Goal: Navigation & Orientation: Find specific page/section

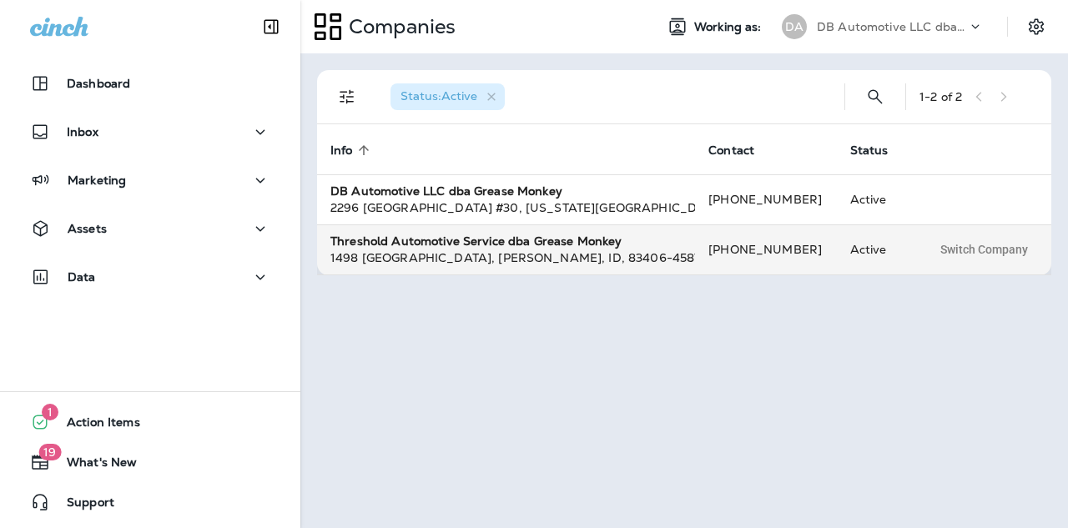
click at [522, 248] on strong "Threshold Automotive Service dba Grease Monkey" at bounding box center [476, 241] width 291 height 15
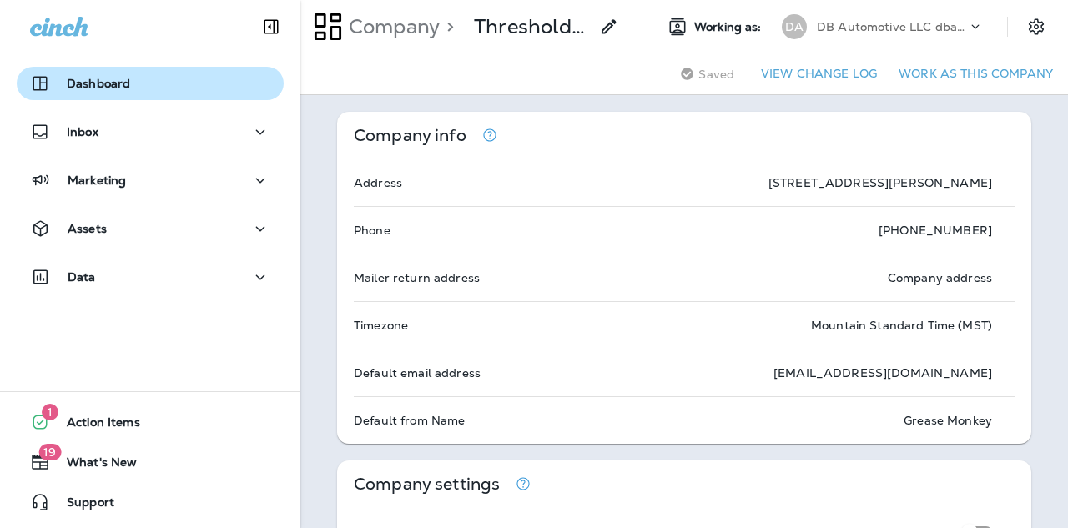
click at [109, 80] on p "Dashboard" at bounding box center [98, 83] width 63 height 13
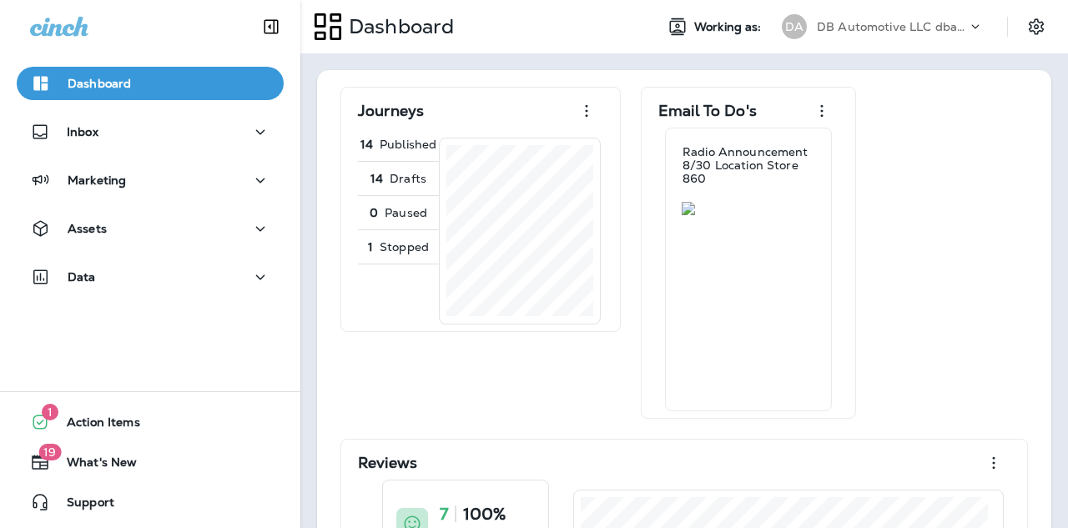
click at [857, 25] on p "DB Automotive LLC dba Grease Monkey" at bounding box center [892, 26] width 150 height 13
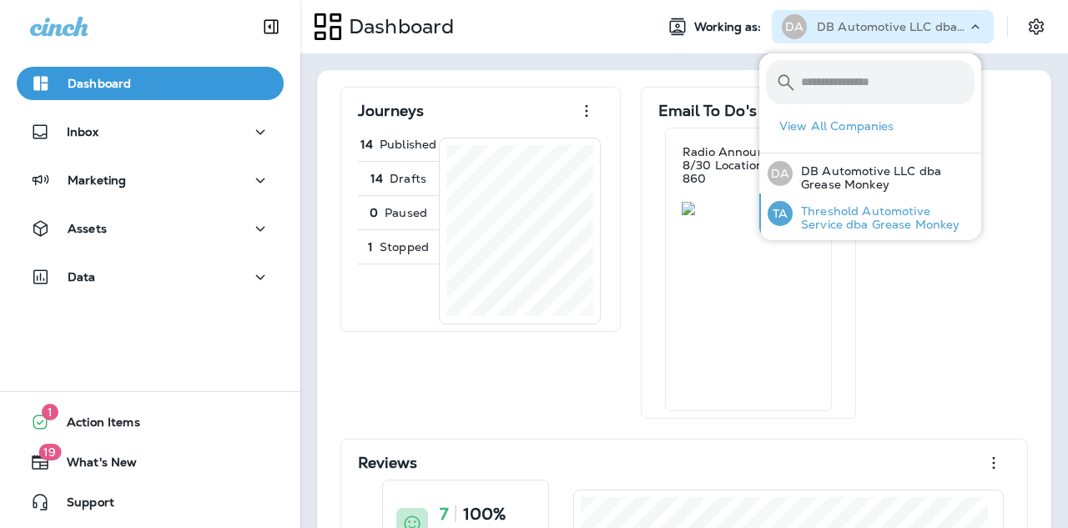
click at [835, 211] on p "Threshold Automotive Service dba Grease Monkey" at bounding box center [884, 217] width 182 height 27
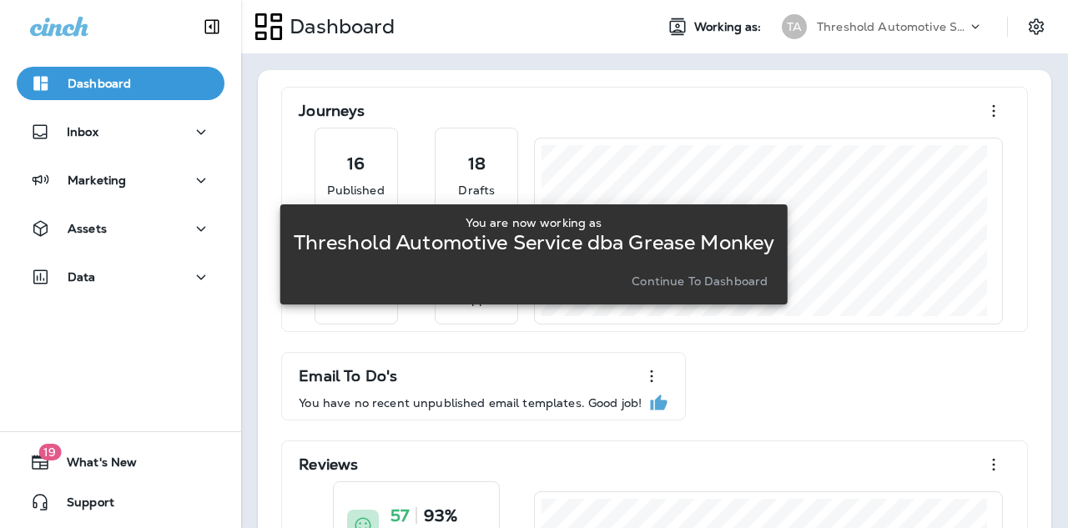
click at [719, 285] on p "Continue to Dashboard" at bounding box center [700, 281] width 136 height 13
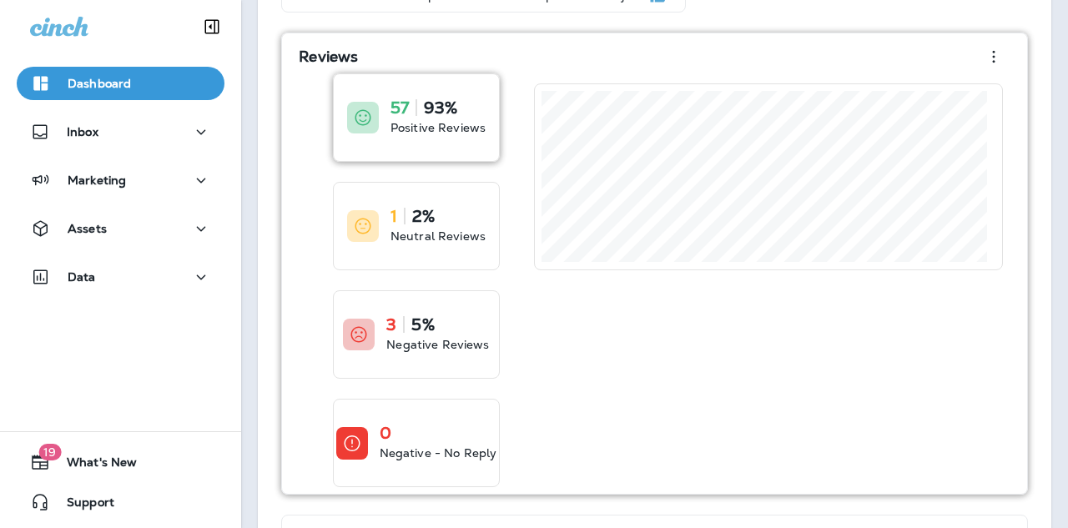
scroll to position [418, 0]
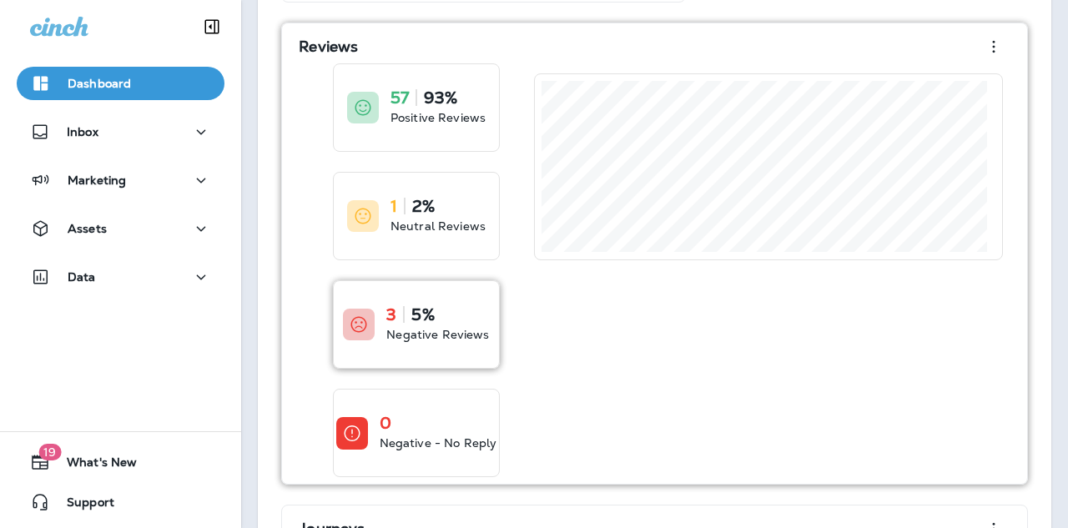
click at [470, 314] on div "3 5%" at bounding box center [437, 314] width 103 height 17
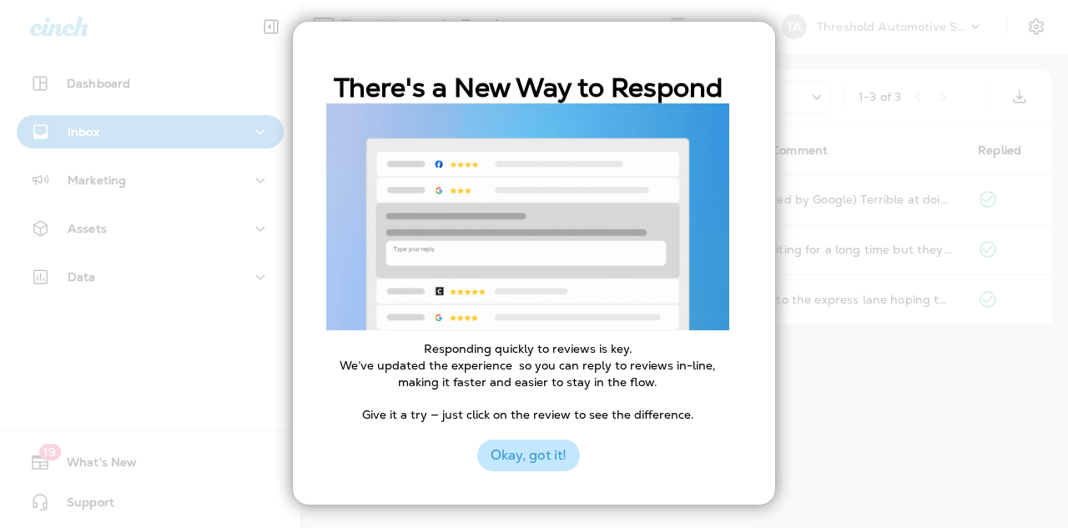
click at [551, 451] on button "Okay, got it!" at bounding box center [528, 456] width 103 height 32
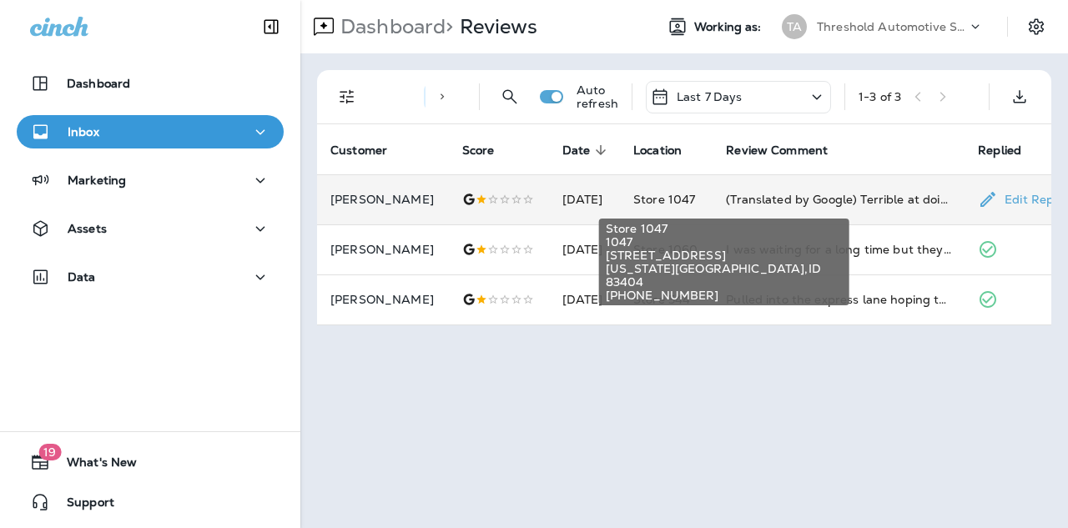
click at [662, 194] on span "Store 1047" at bounding box center [665, 199] width 62 height 15
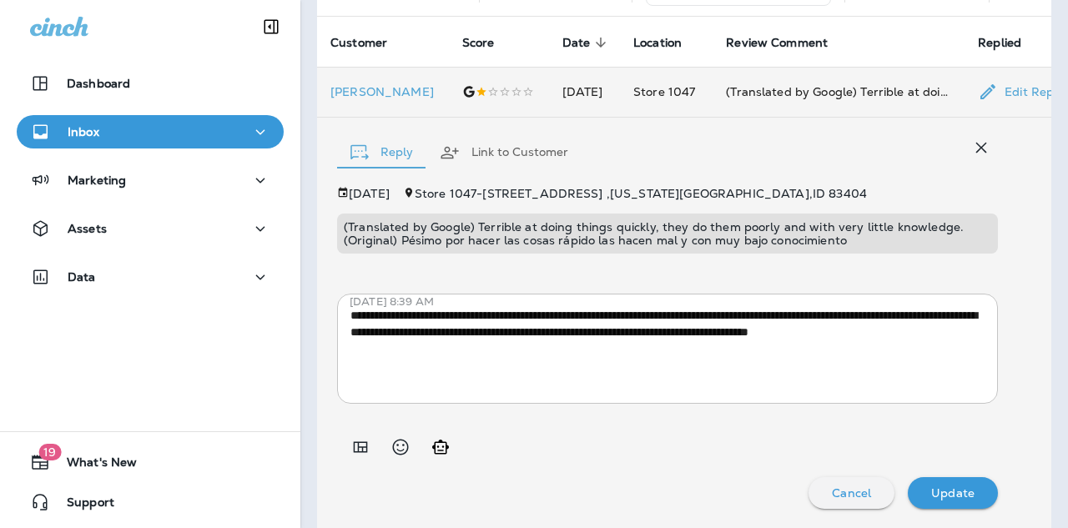
click at [120, 122] on div "Inbox" at bounding box center [150, 132] width 240 height 21
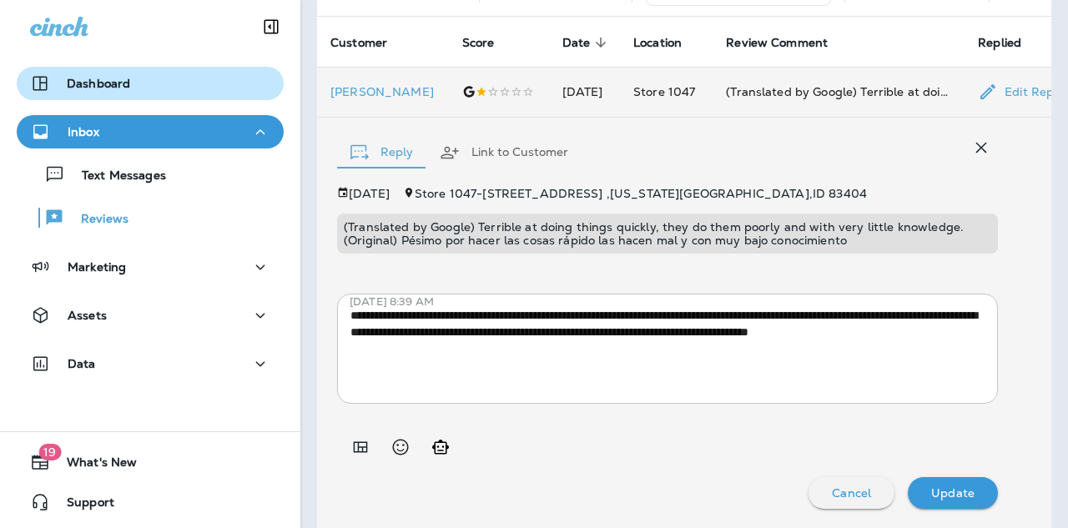
click at [95, 84] on p "Dashboard" at bounding box center [98, 83] width 63 height 13
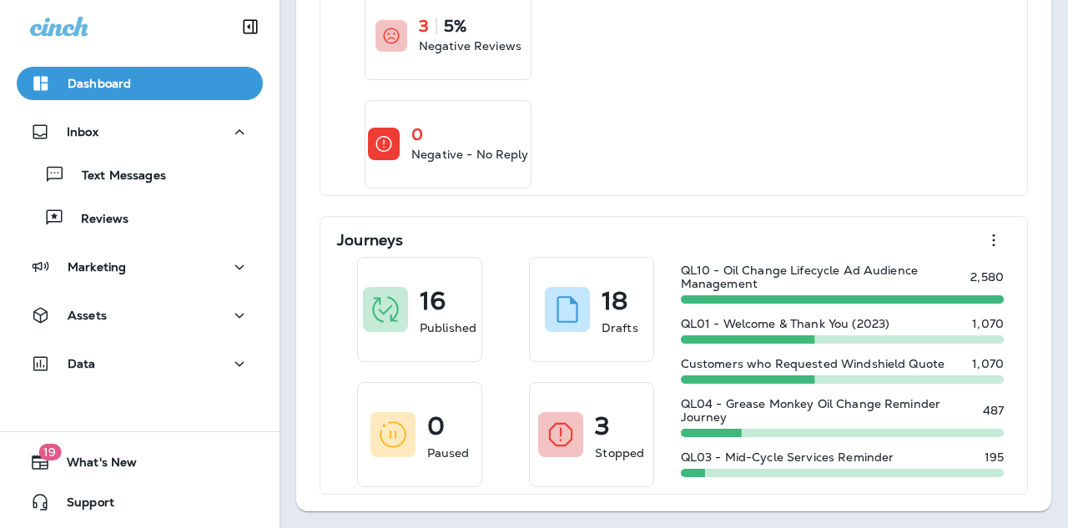
scroll to position [706, 0]
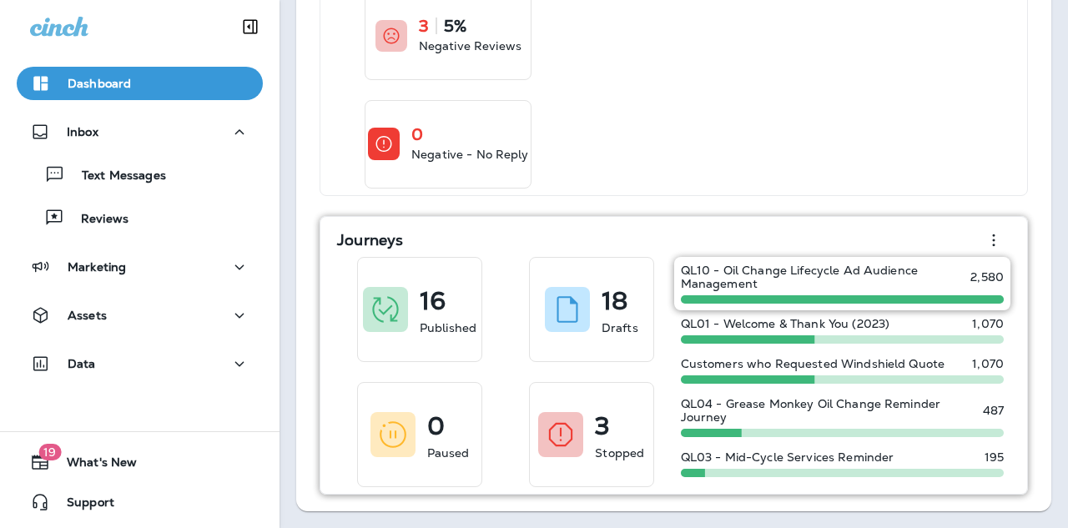
click at [785, 281] on p "QL10 - Oil Change Lifecycle Ad Audience Management" at bounding box center [826, 277] width 290 height 27
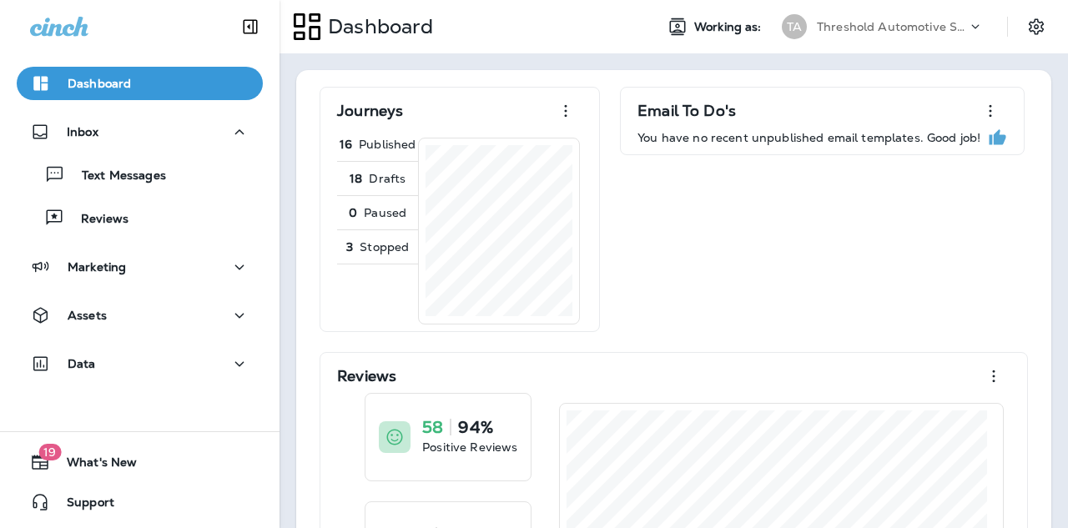
scroll to position [706, 0]
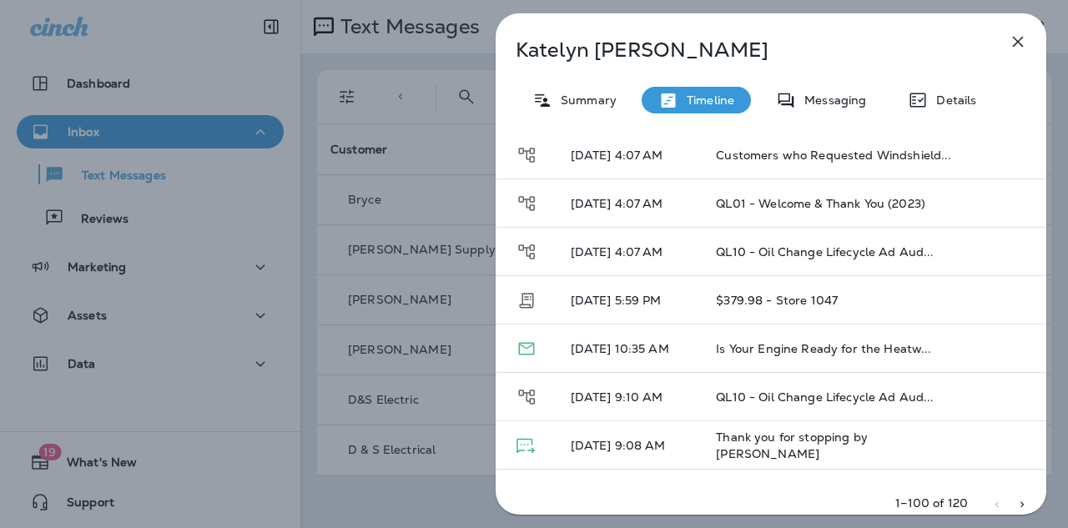
scroll to position [1463, 0]
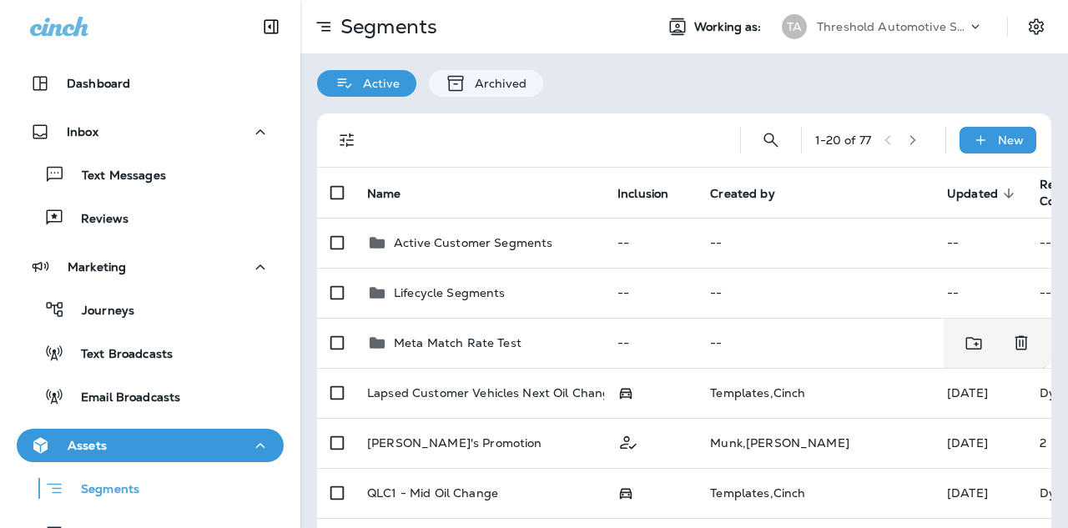
scroll to position [88, 0]
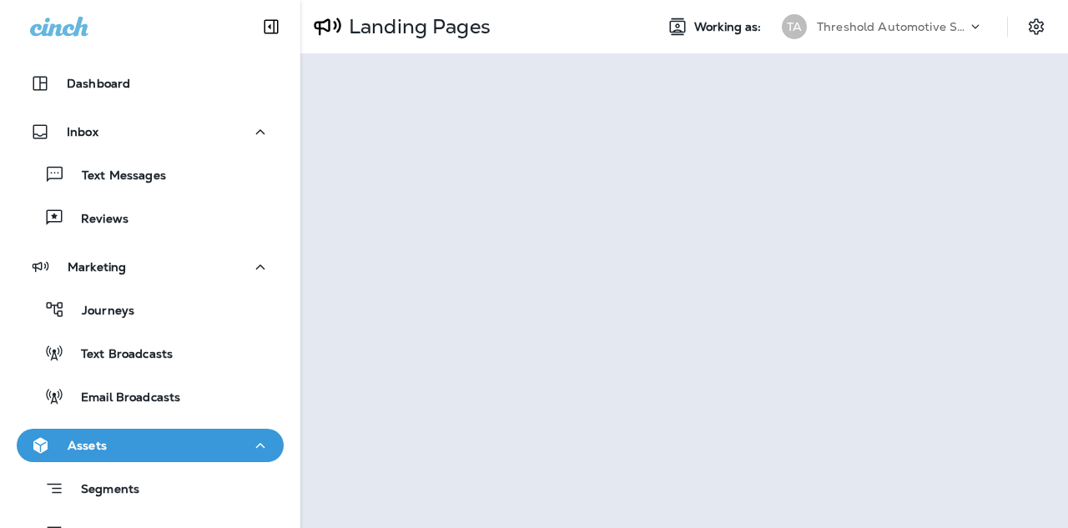
scroll to position [528, 0]
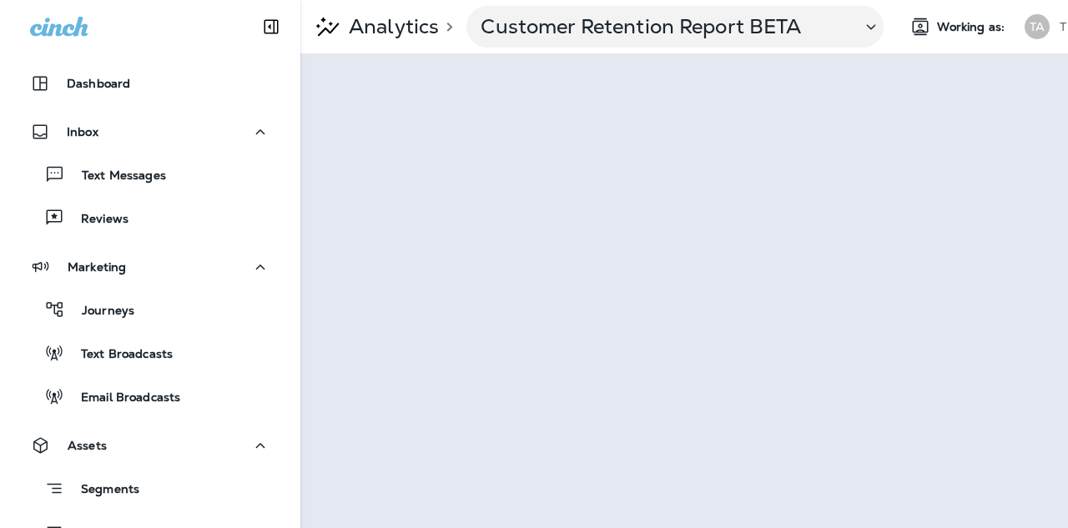
scroll to position [544, 0]
